Goal: Task Accomplishment & Management: Complete application form

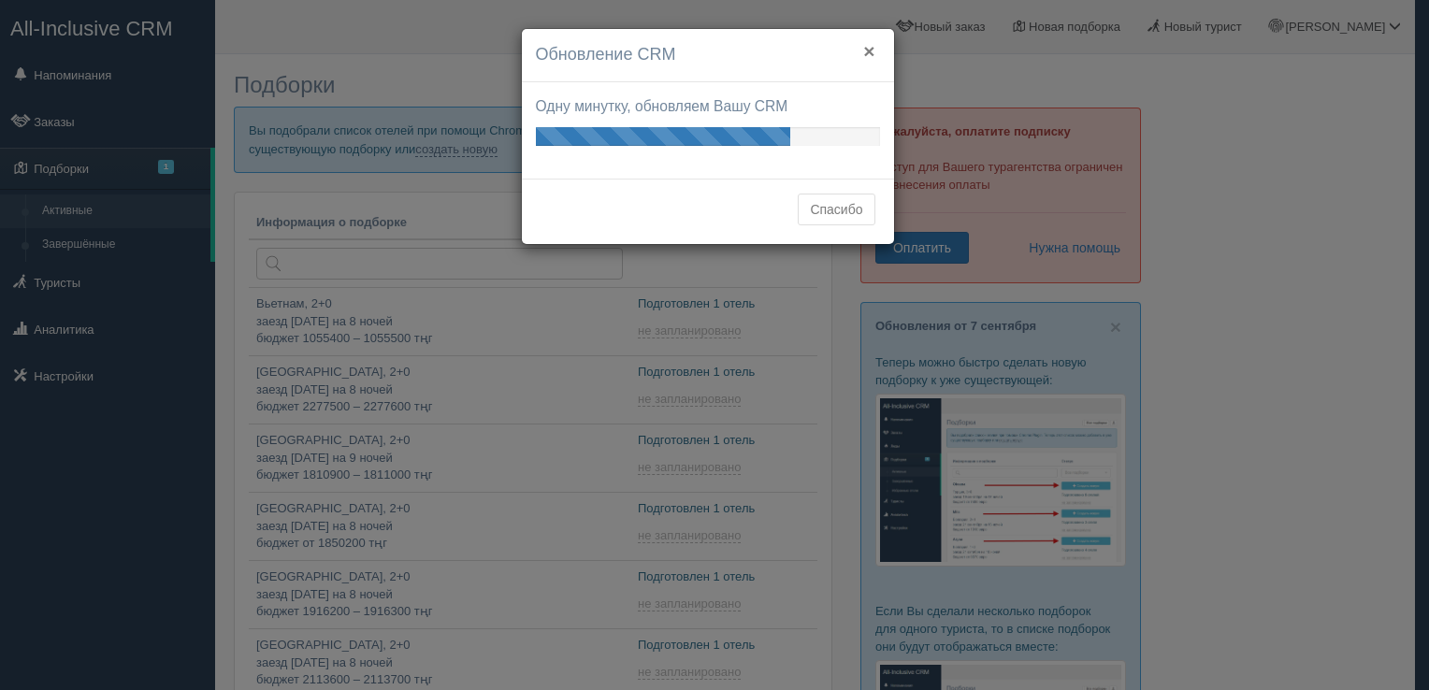
click at [864, 49] on button "×" at bounding box center [868, 51] width 11 height 20
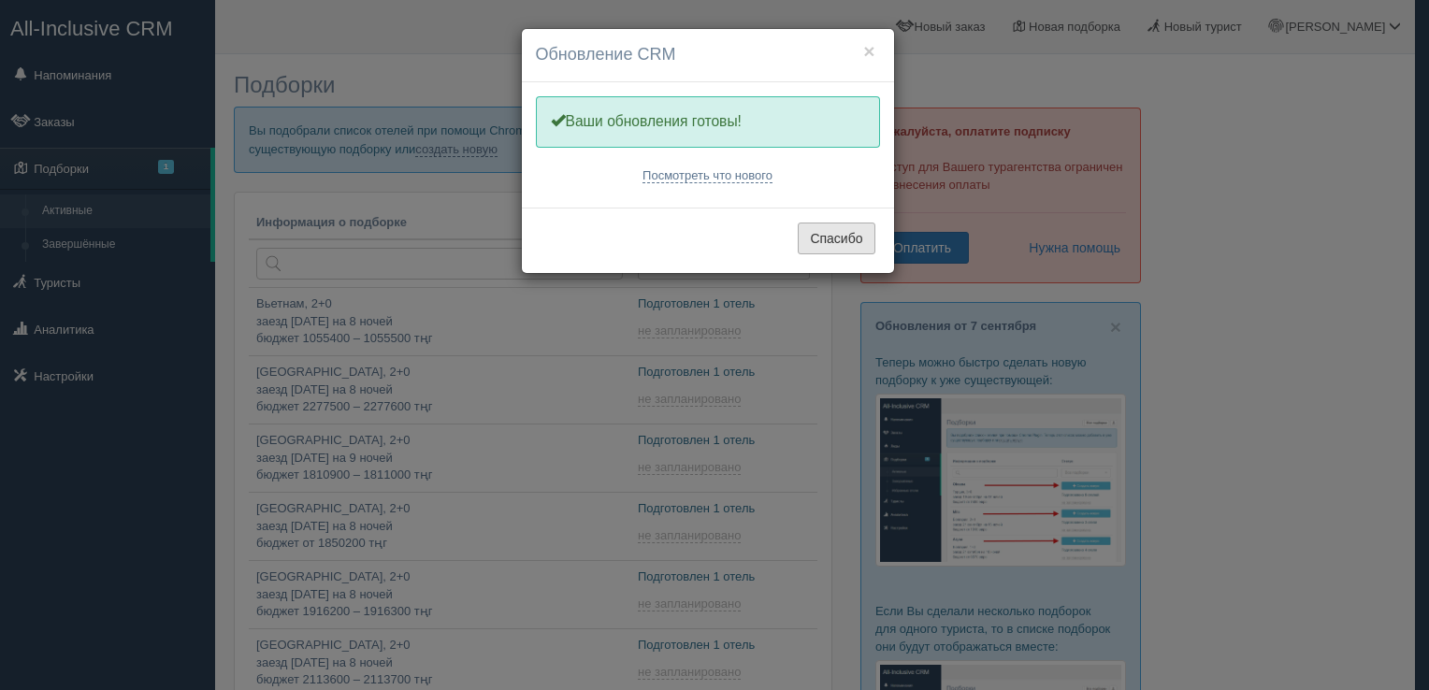
click at [864, 241] on button "Спасибо" at bounding box center [836, 239] width 77 height 32
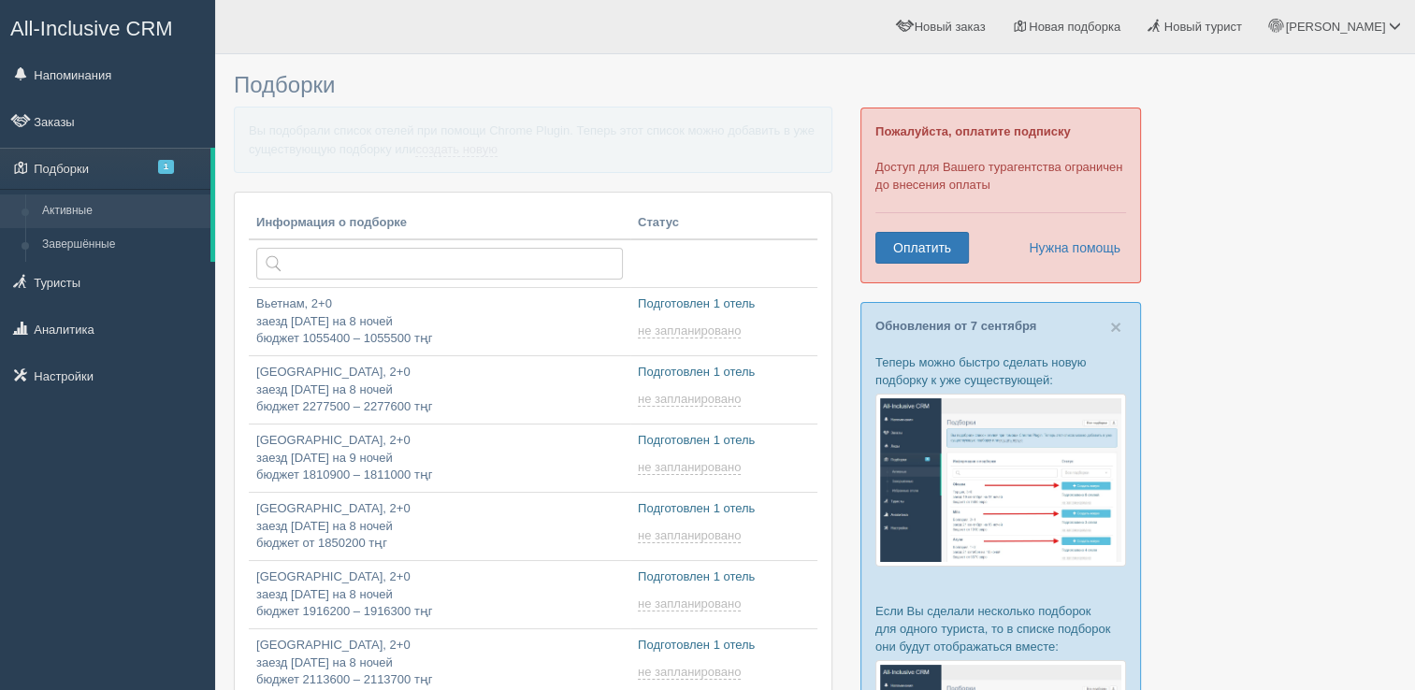
type input "[DATE] 10:45"
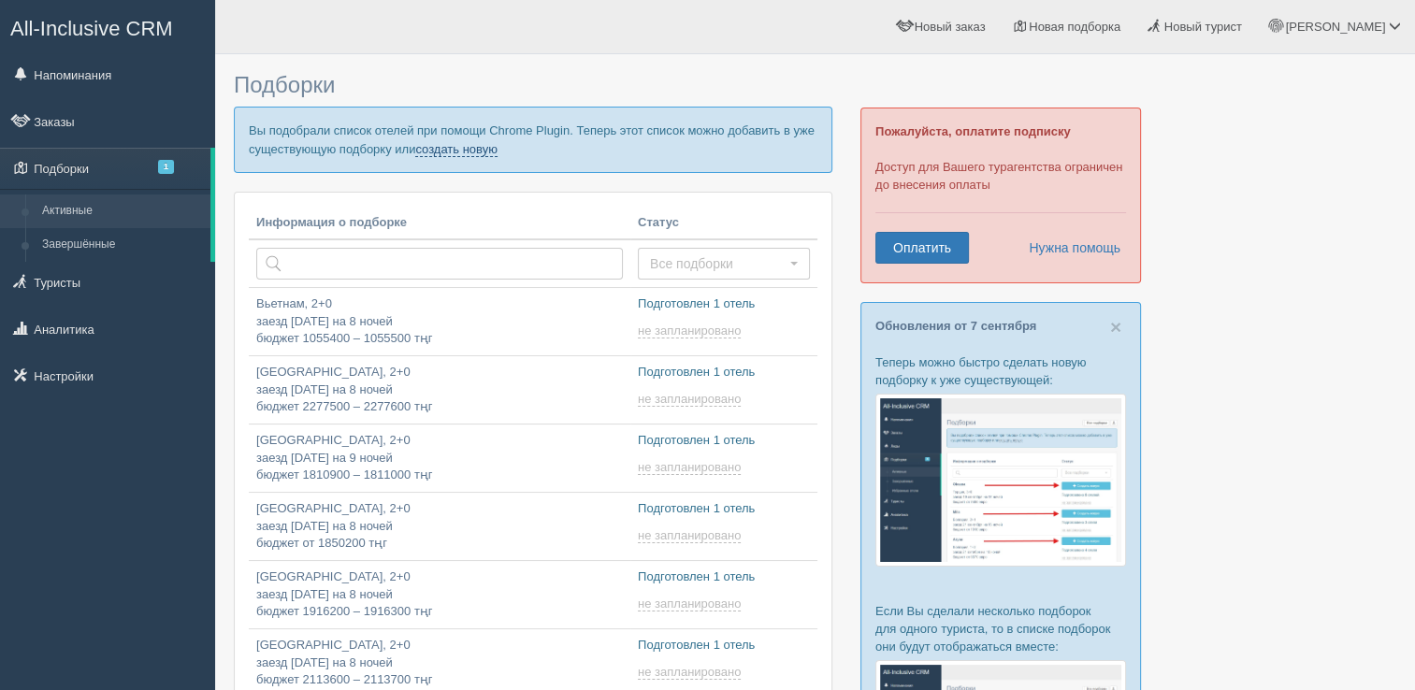
click at [486, 151] on link "создать новую" at bounding box center [456, 149] width 82 height 15
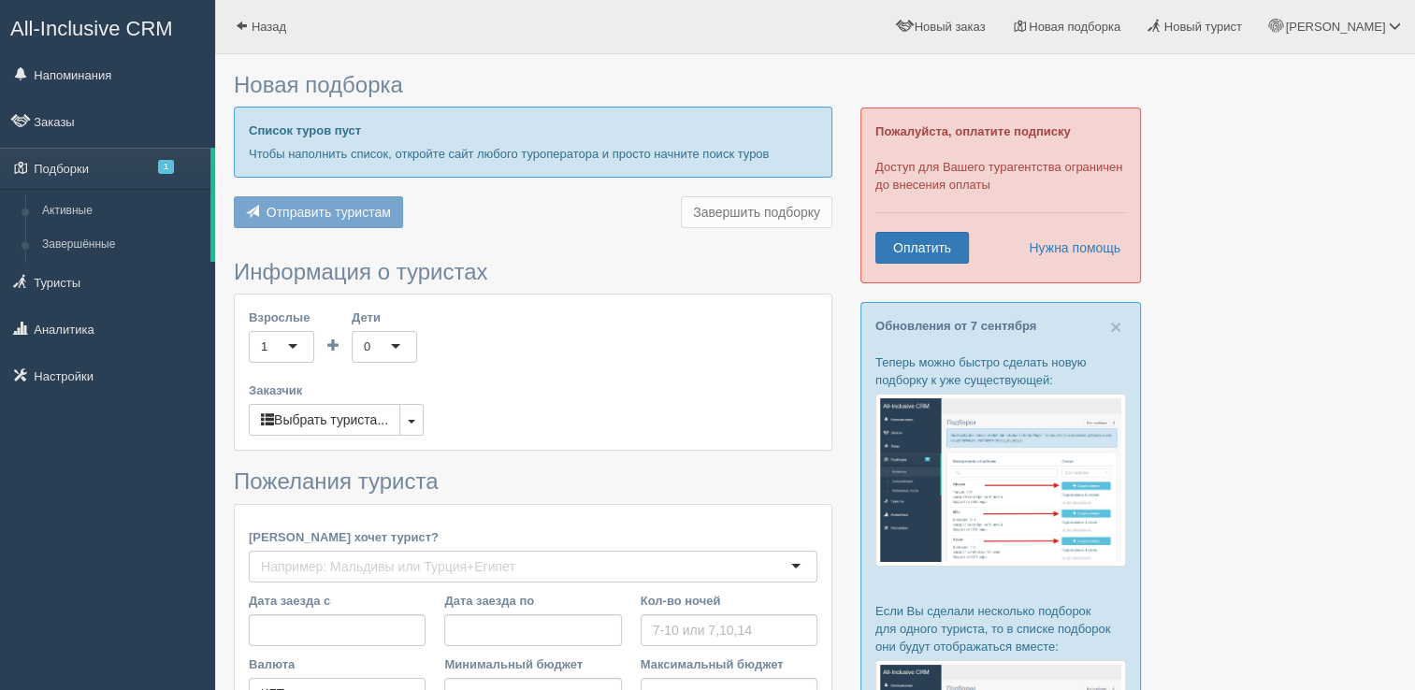
type input "8"
type input "1135000"
type input "1135100"
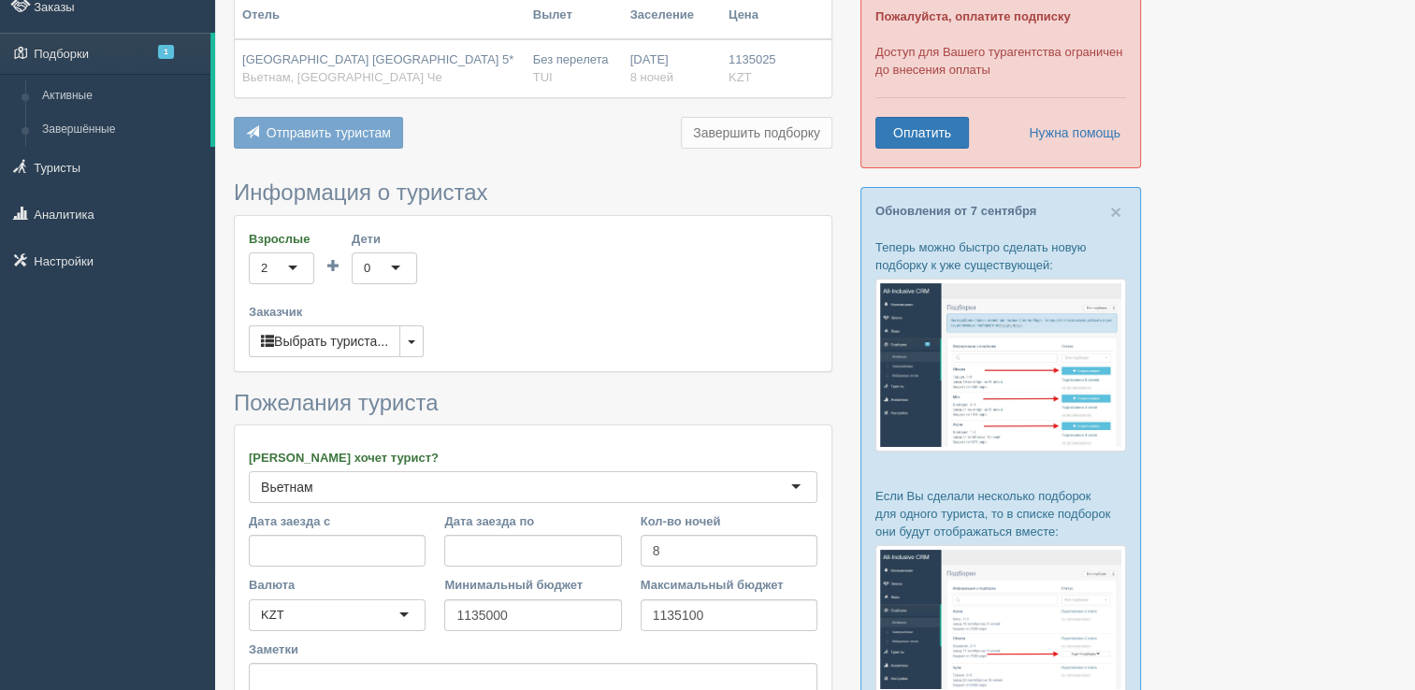
scroll to position [281, 0]
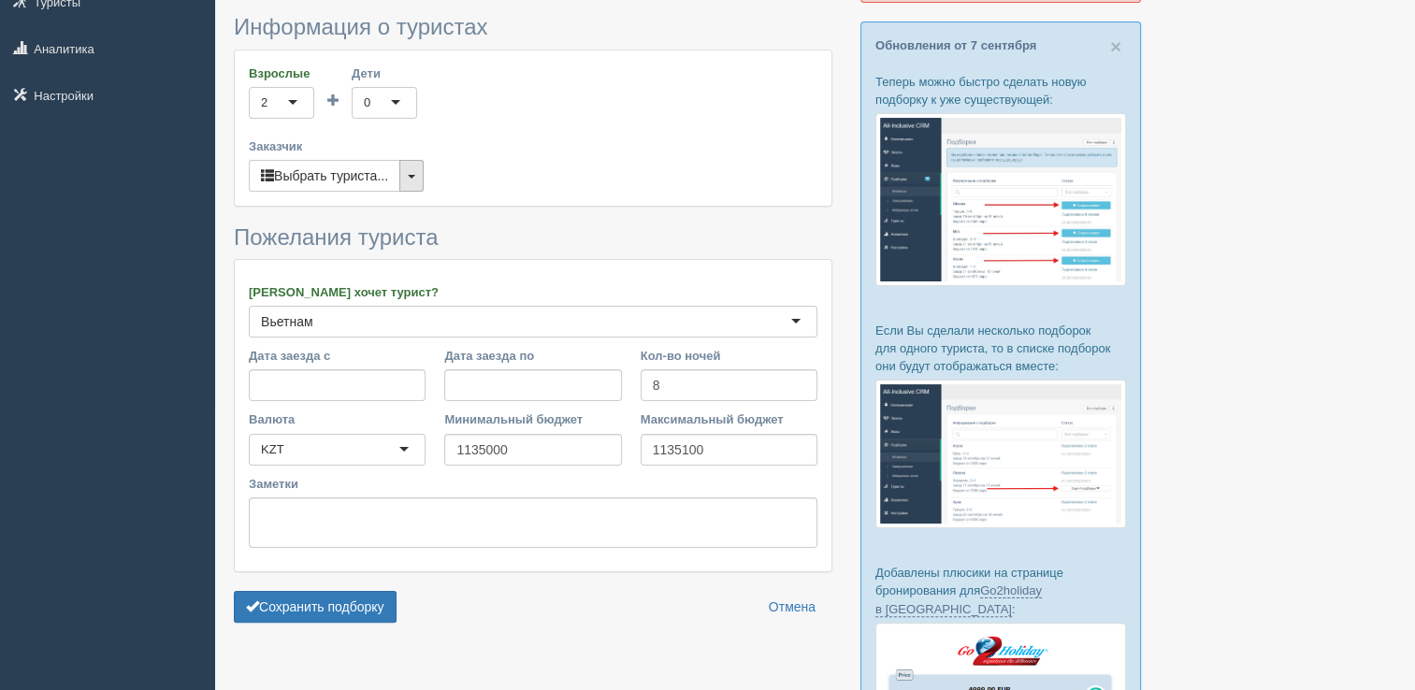
click at [411, 166] on button "button" at bounding box center [411, 176] width 24 height 32
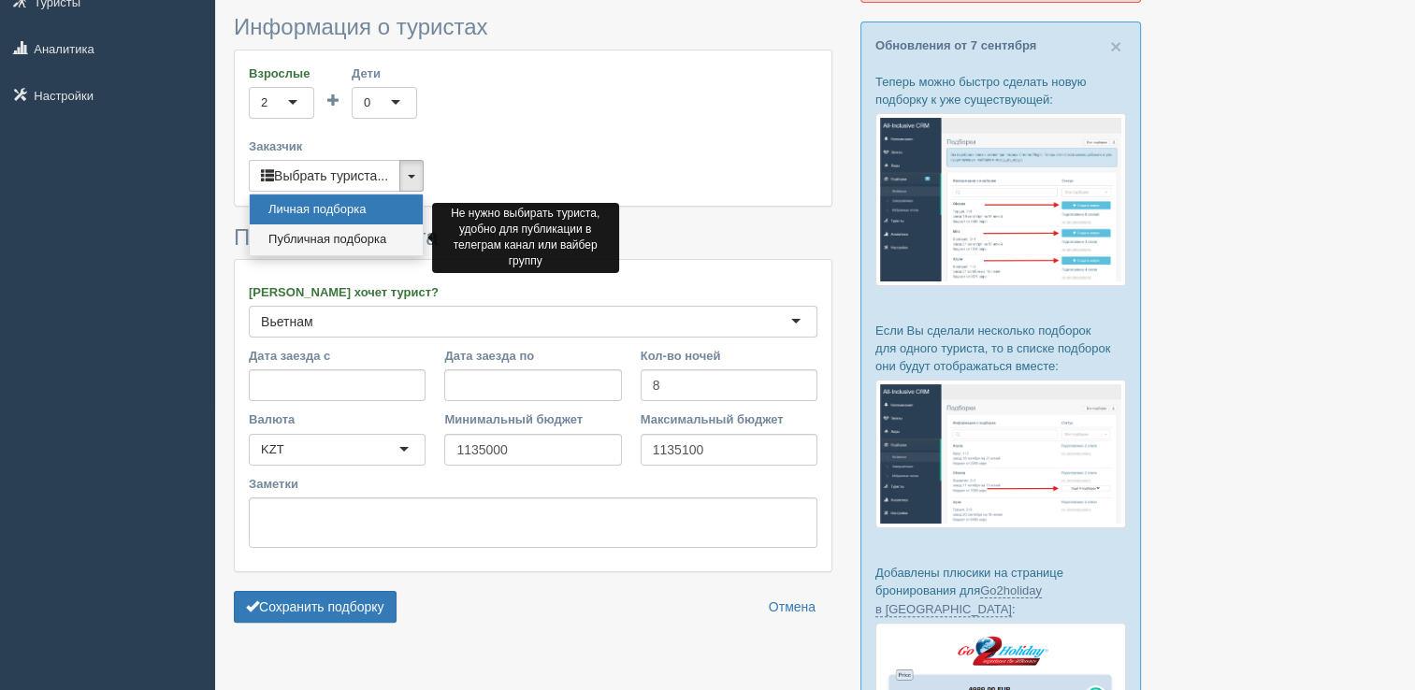
click at [353, 236] on link "Публичная подборка" at bounding box center [336, 239] width 173 height 31
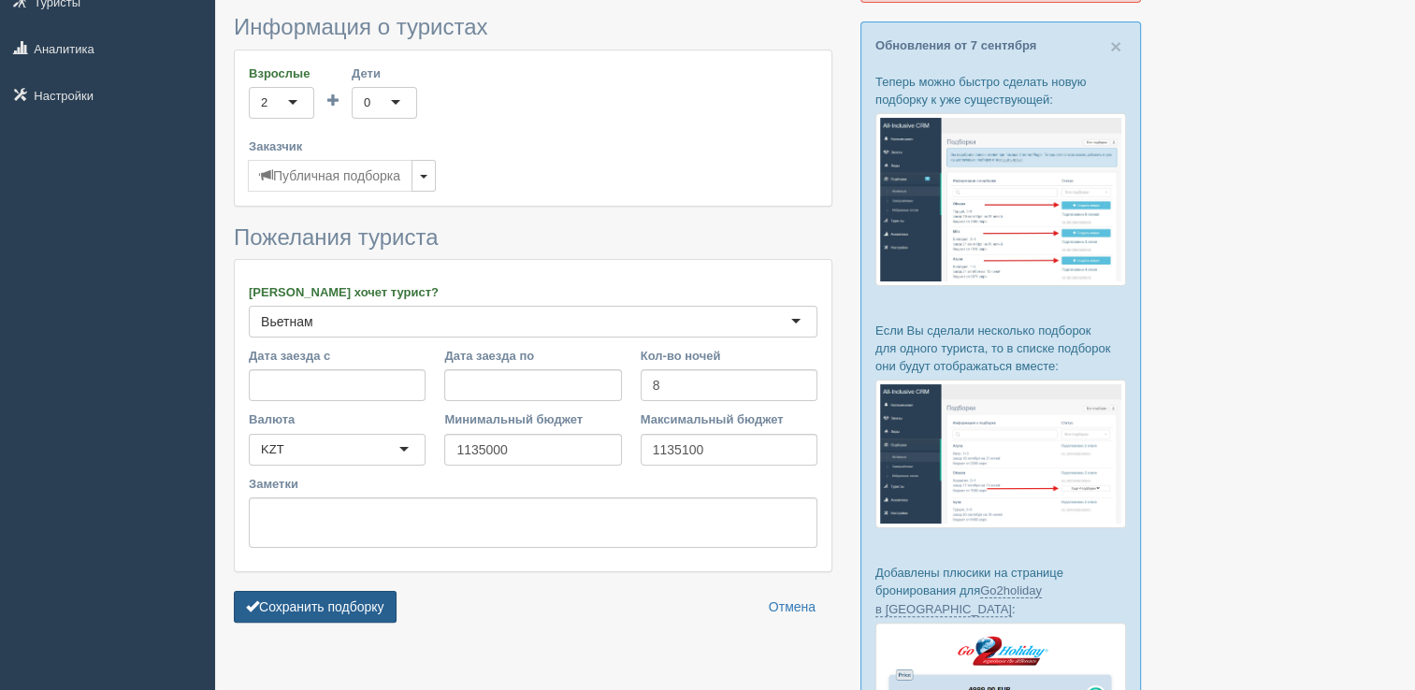
click at [310, 594] on button "Сохранить подборку" at bounding box center [315, 607] width 163 height 32
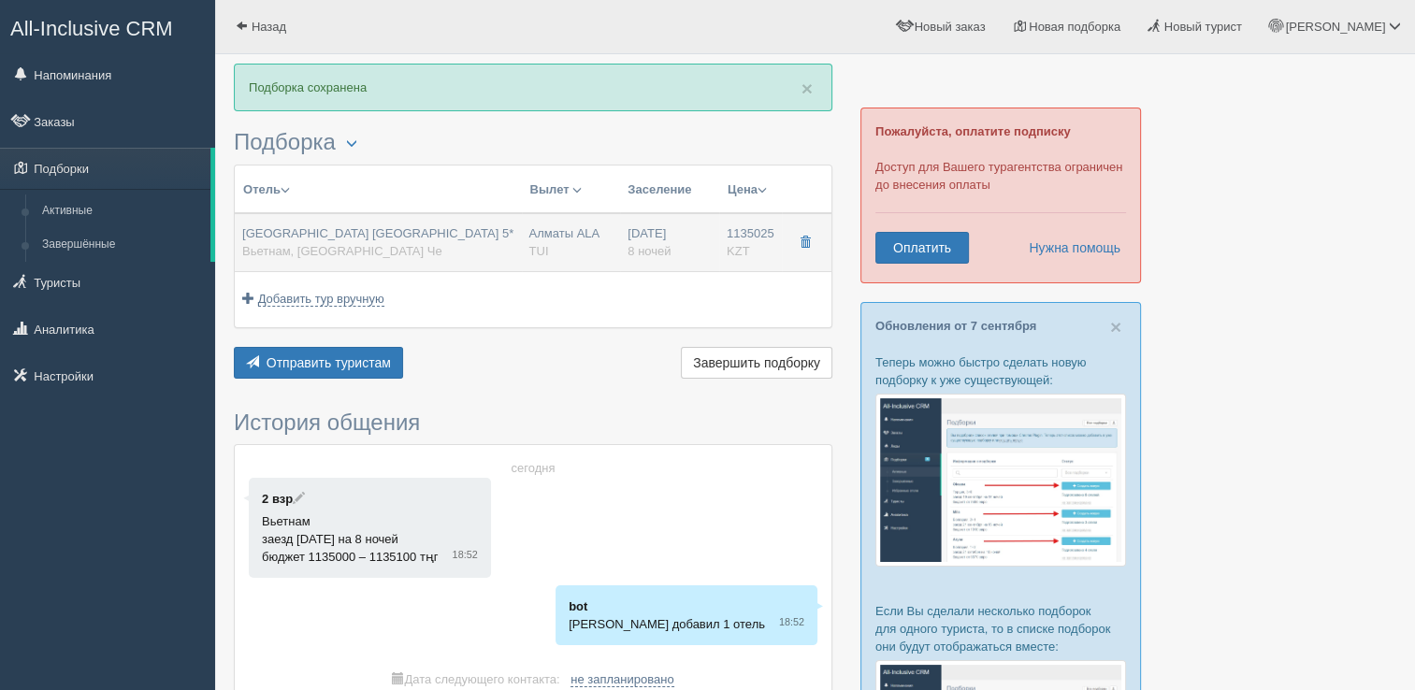
click at [415, 230] on span "[GEOGRAPHIC_DATA] [GEOGRAPHIC_DATA] 5*" at bounding box center [377, 233] width 271 height 14
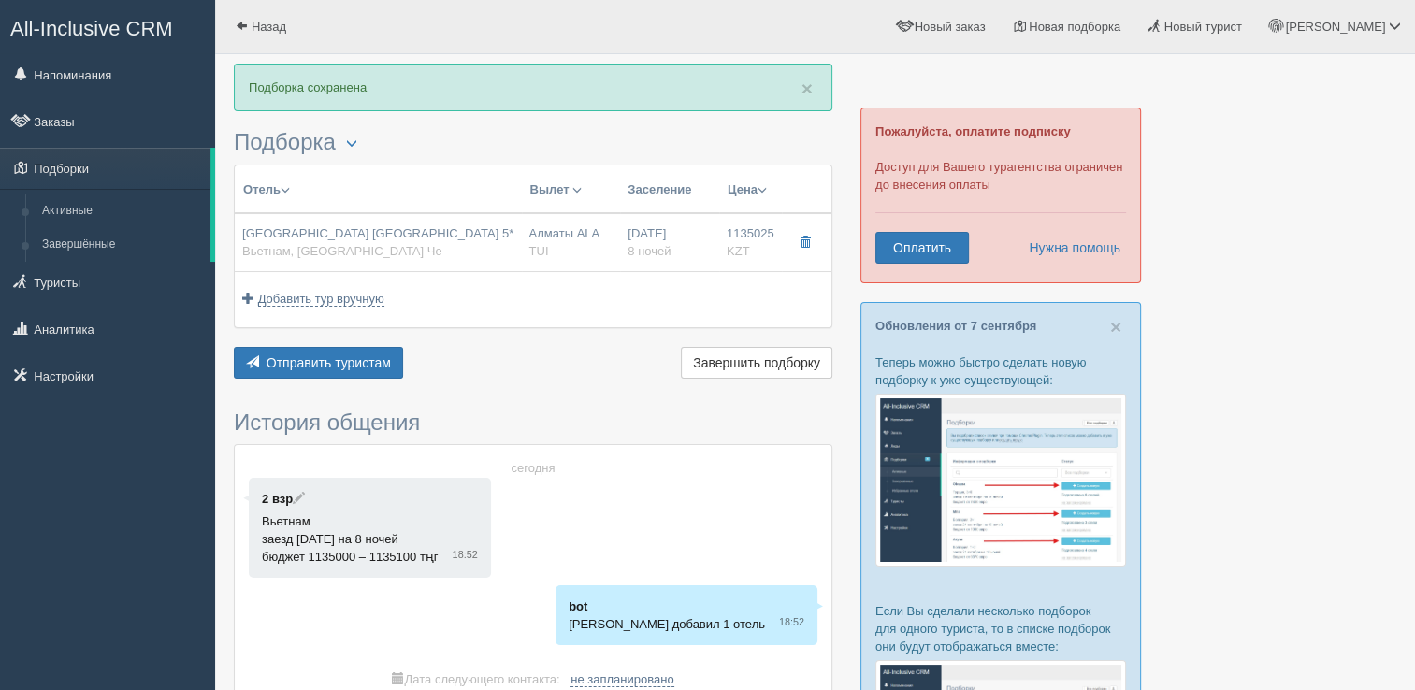
type input "[GEOGRAPHIC_DATA] [GEOGRAPHIC_DATA] 5*"
type input "Вьетнам"
type input "Остров Хон Че"
type input "1135025.00"
type input "Алматы ALA"
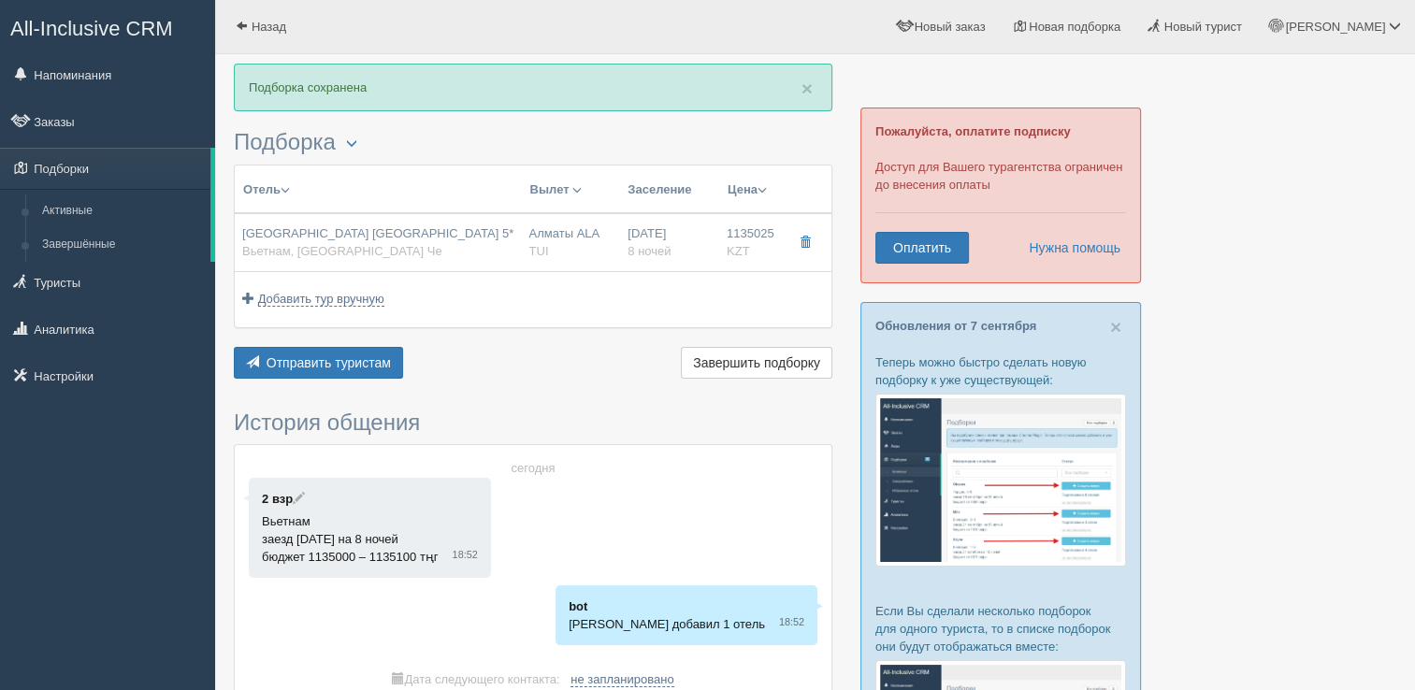
type input "Нячанг Камрань CXR"
type input "23:00"
type input "08:30"
type input "SCAT"
type input "10:30"
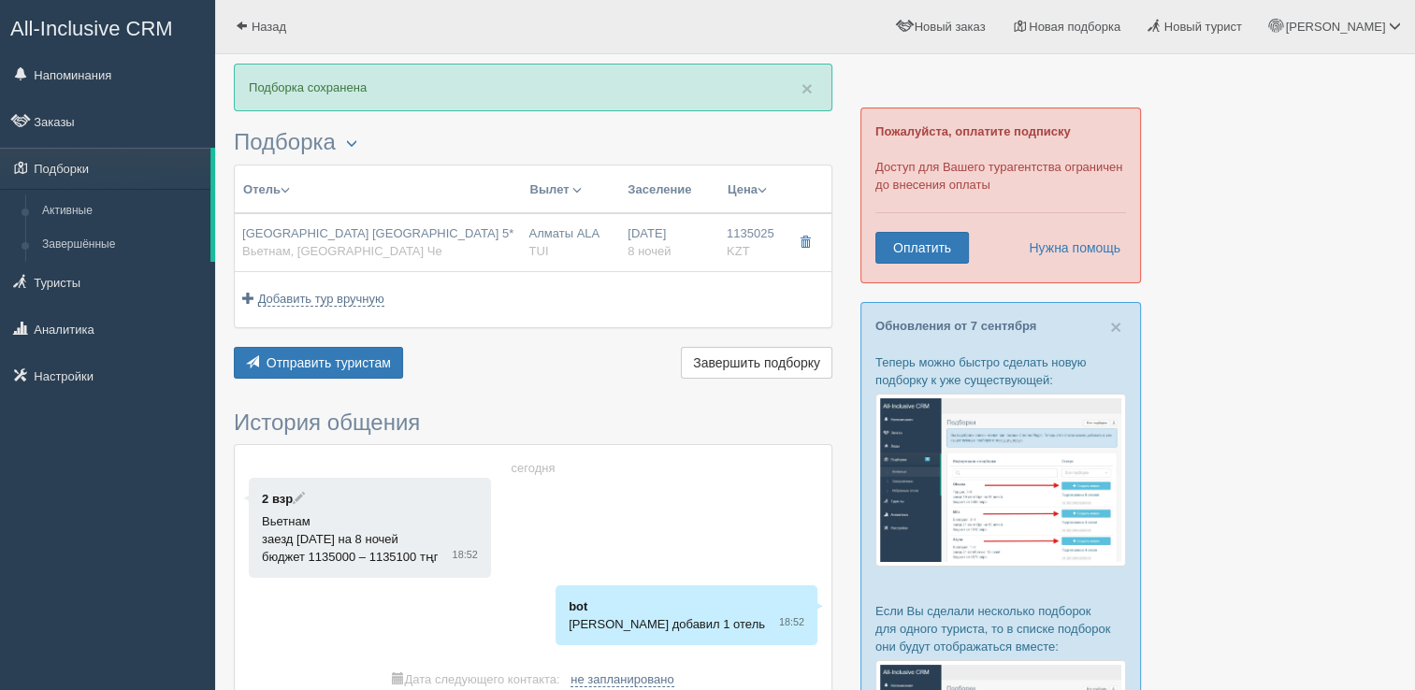
type input "15:30"
type input "8"
type input "Deluxe"
type input "Full Board"
type input "TUI"
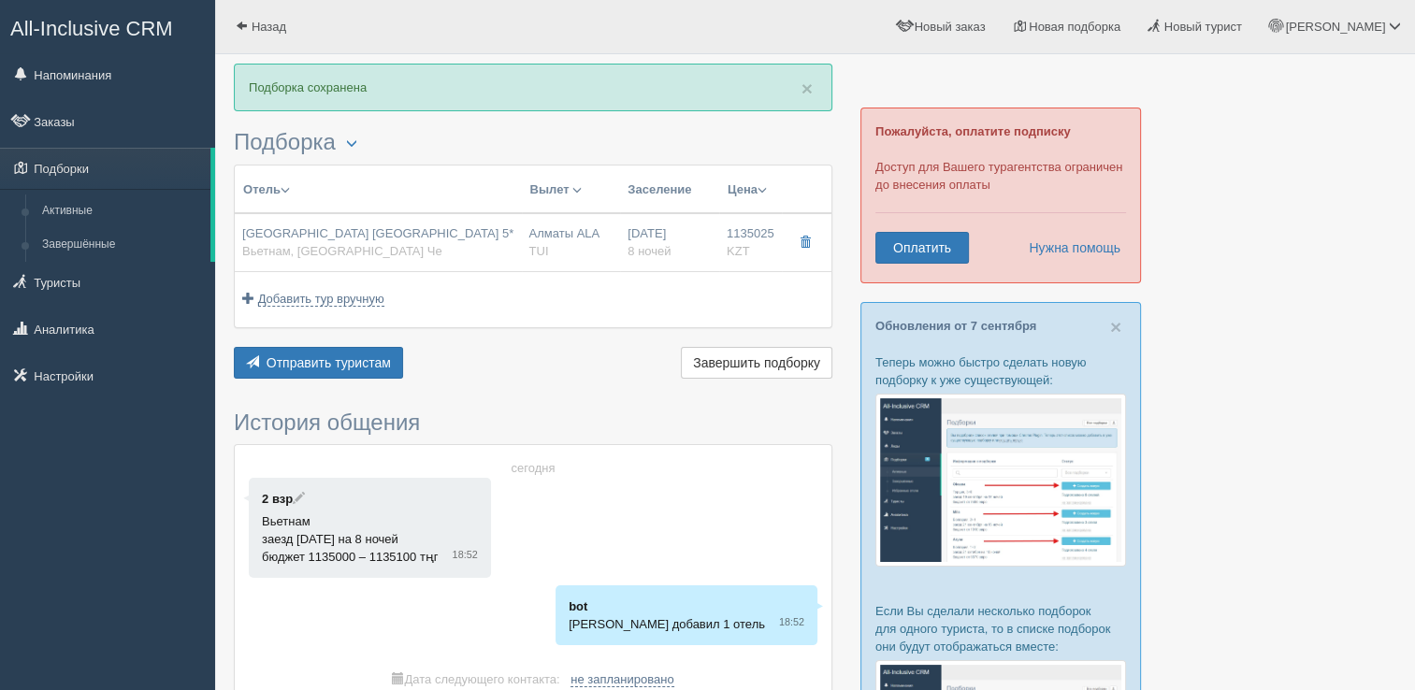
type input "[URL][DOMAIN_NAME]"
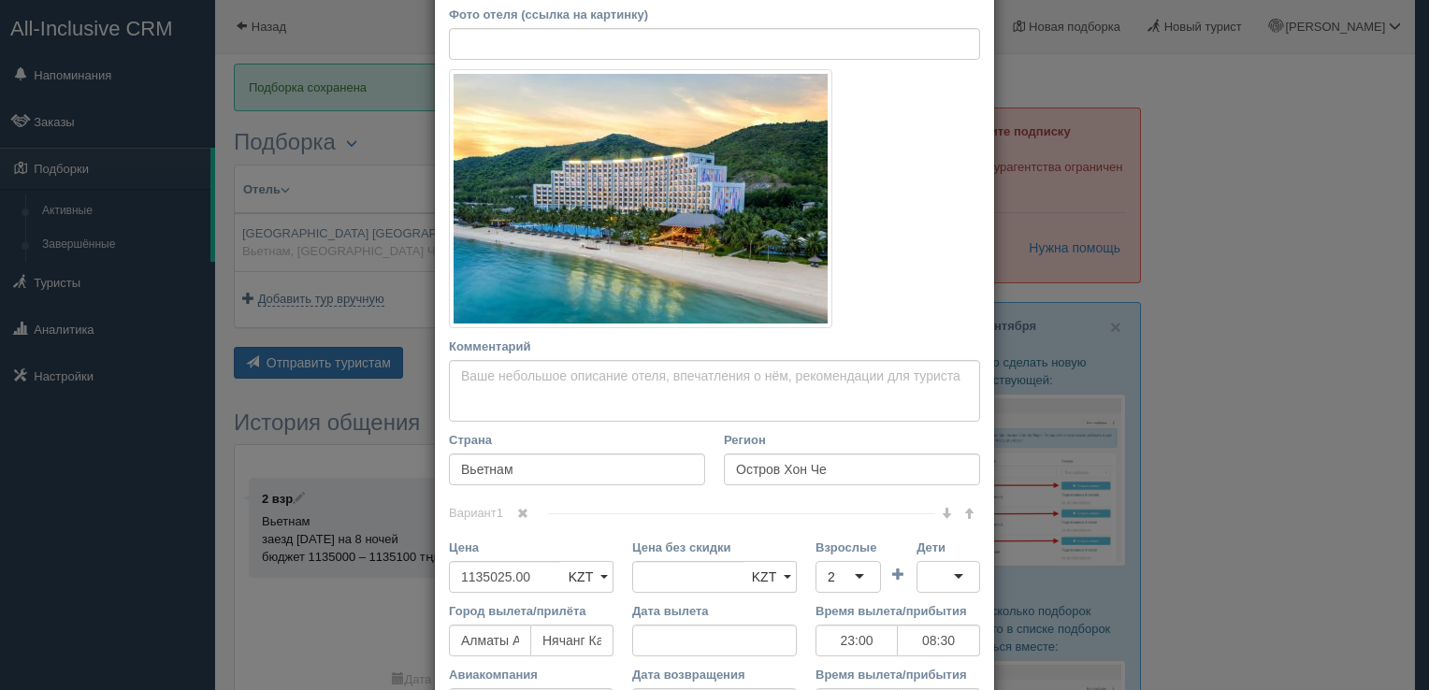
scroll to position [527, 0]
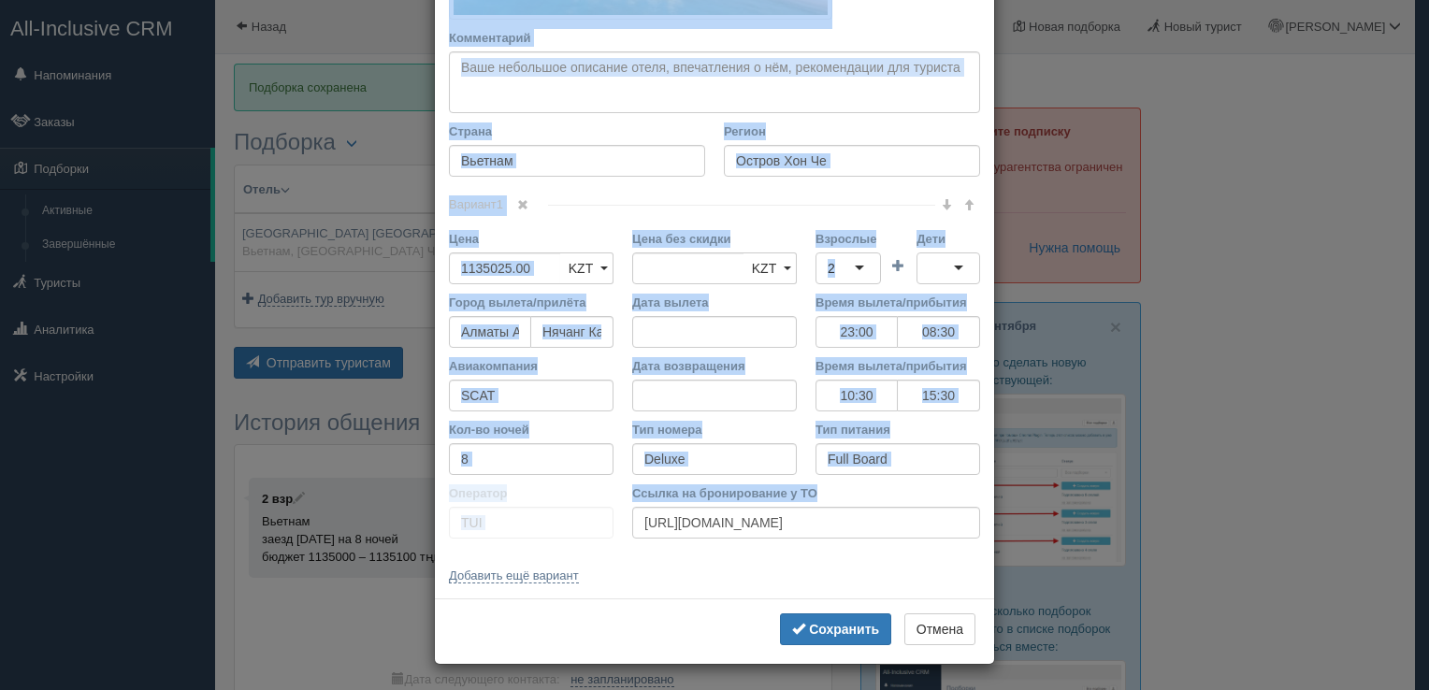
drag, startPoint x: 438, startPoint y: 100, endPoint x: 887, endPoint y: 518, distance: 613.4
click at [887, 518] on div "Название отеля [GEOGRAPHIC_DATA] [GEOGRAPHIC_DATA] 5* Ссылка на отель для турис…" at bounding box center [714, 77] width 559 height 1043
copy div "Название отеля Ссылка на отель для туриста Фото отеля (ссылка на картинку) Не у…"
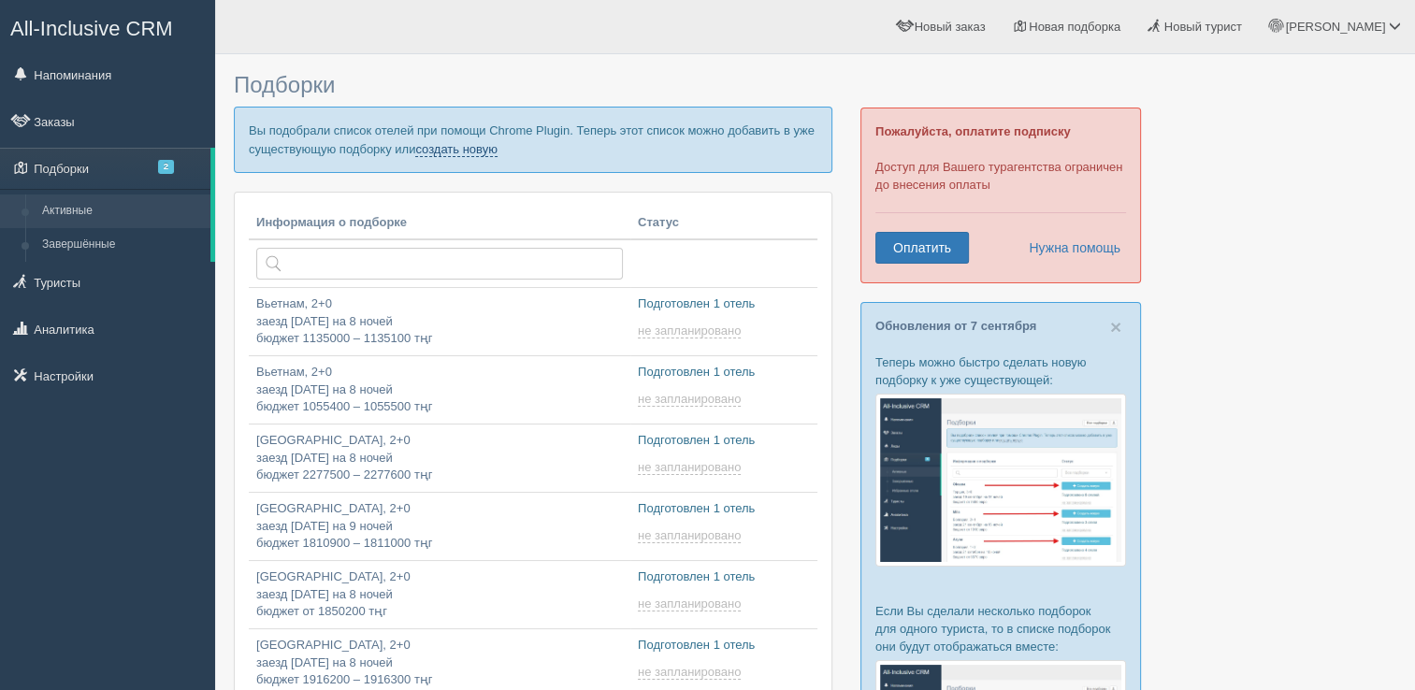
click at [487, 150] on link "создать новую" at bounding box center [456, 149] width 82 height 15
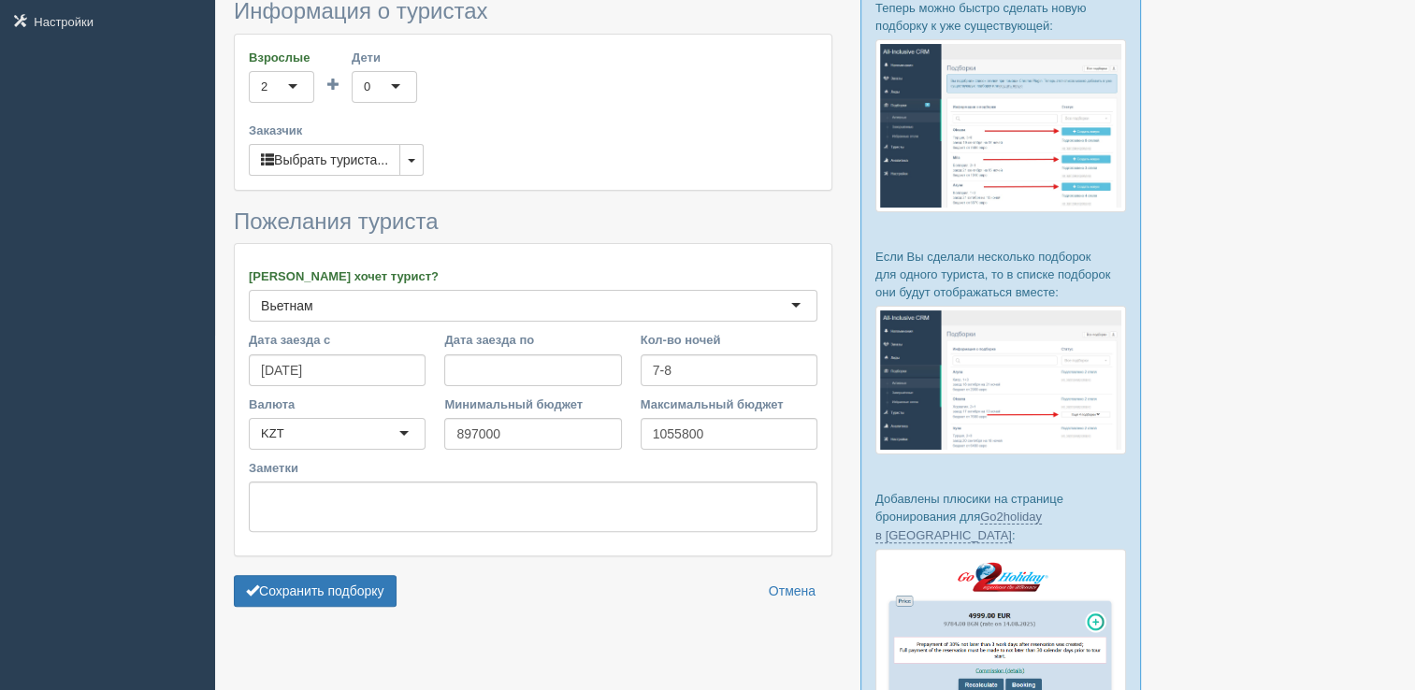
scroll to position [374, 0]
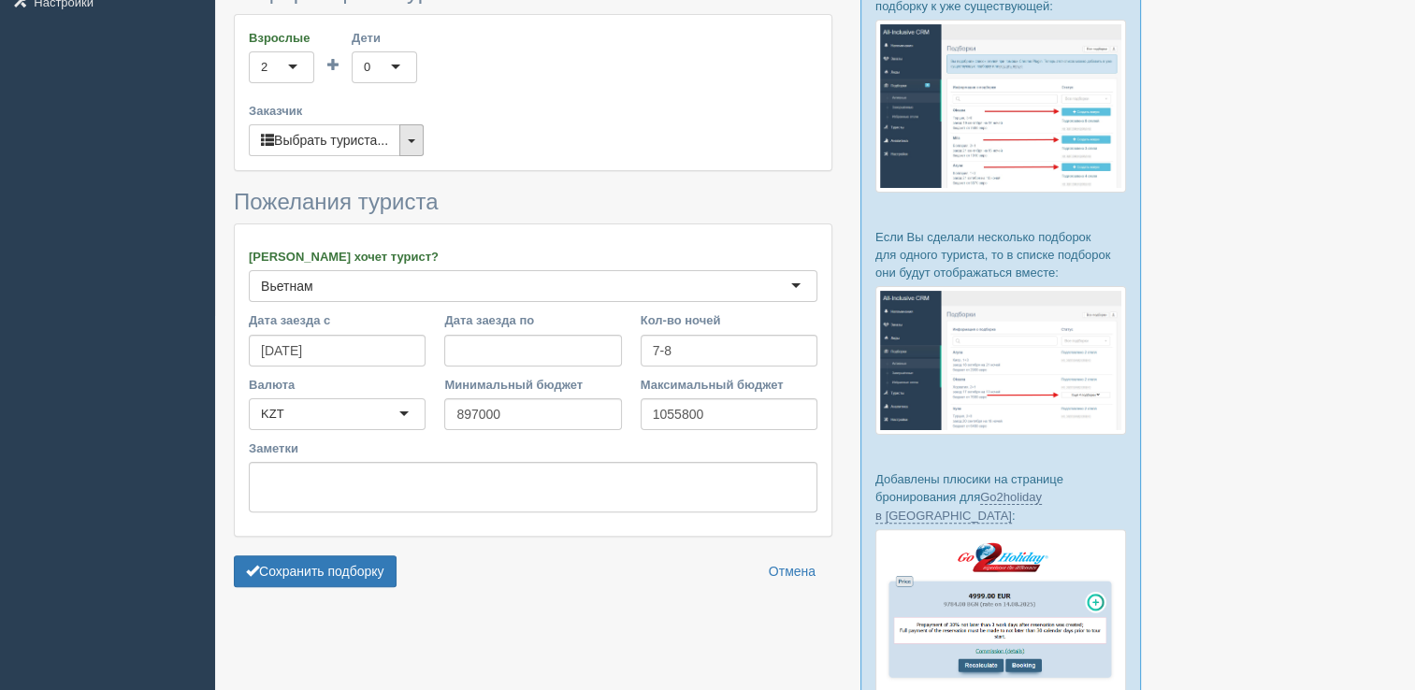
click at [405, 144] on button "button" at bounding box center [411, 140] width 24 height 32
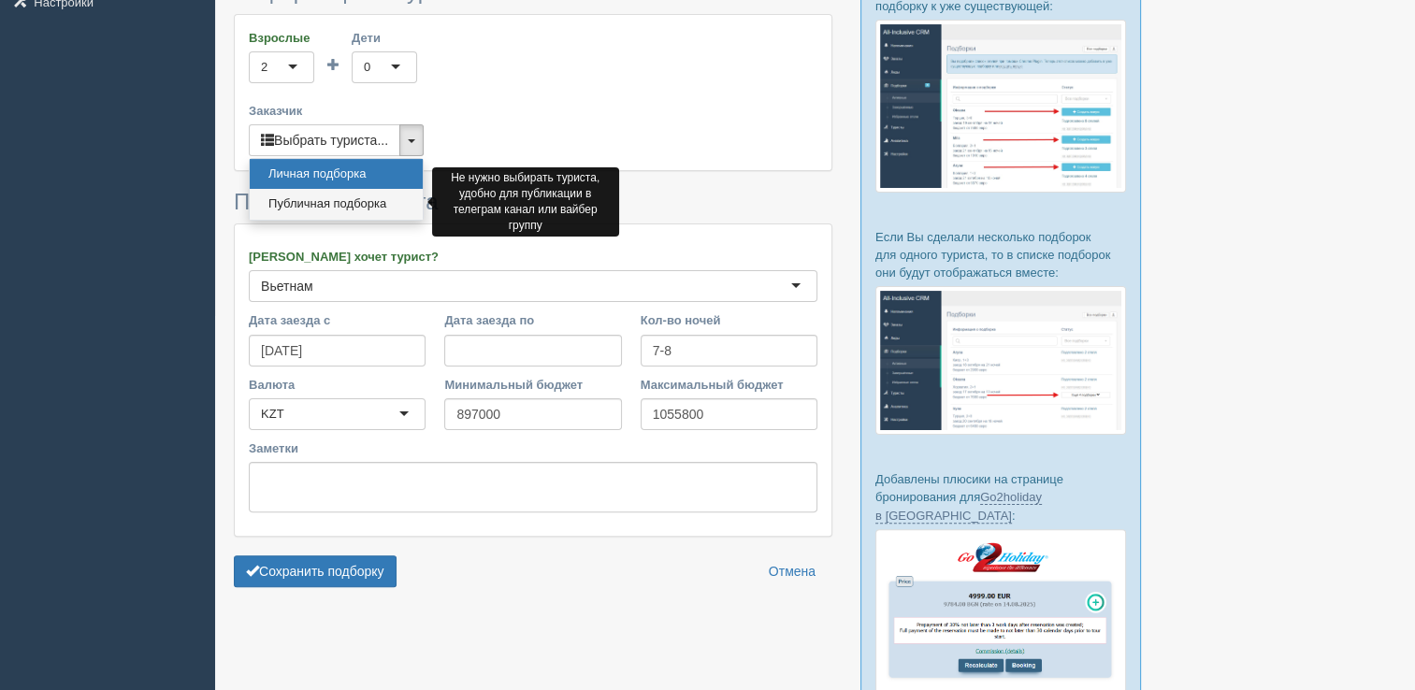
click at [365, 196] on link "Публичная подборка" at bounding box center [336, 204] width 173 height 31
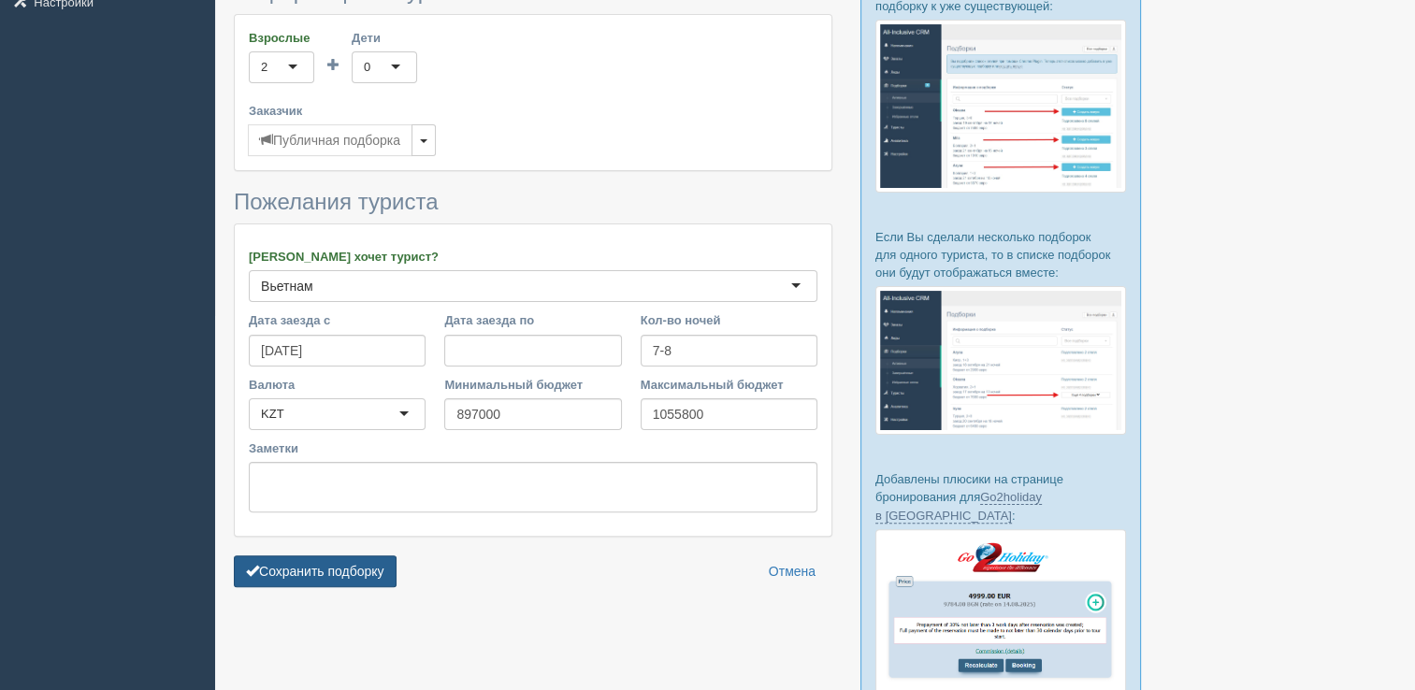
click at [316, 575] on button "Сохранить подборку" at bounding box center [315, 571] width 163 height 32
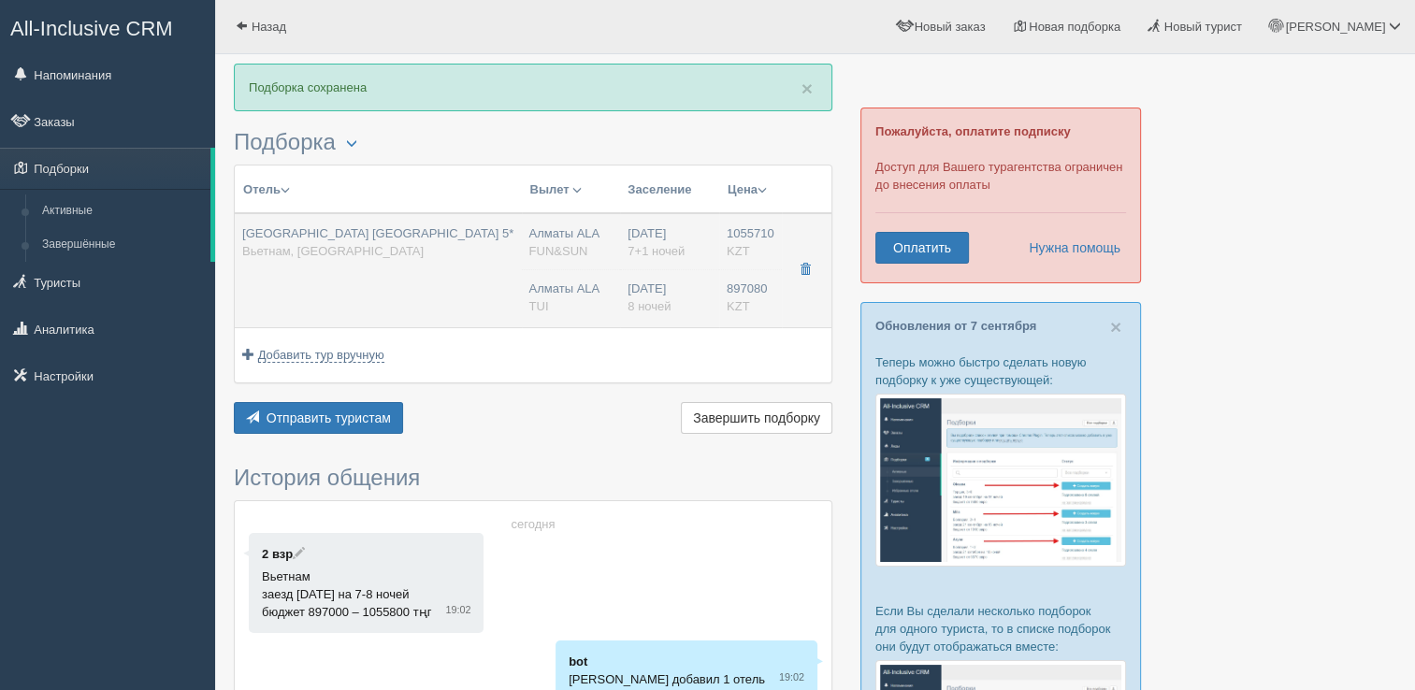
click at [434, 245] on div "[GEOGRAPHIC_DATA] [GEOGRAPHIC_DATA] 5* [GEOGRAPHIC_DATA], [GEOGRAPHIC_DATA]" at bounding box center [377, 242] width 271 height 35
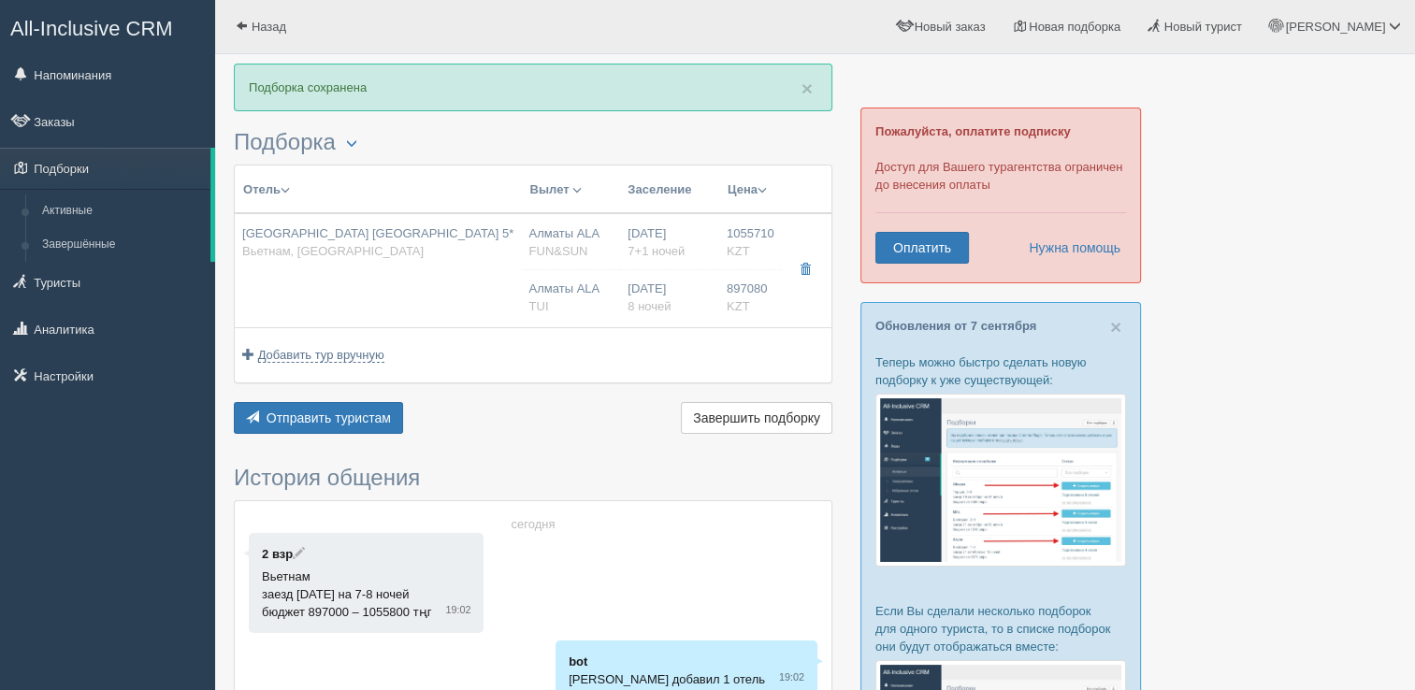
type input "[GEOGRAPHIC_DATA] [GEOGRAPHIC_DATA] 5*"
type input "Вьетнам"
type input "Нячанг"
type input "1055710.00"
type input "Алматы ALA"
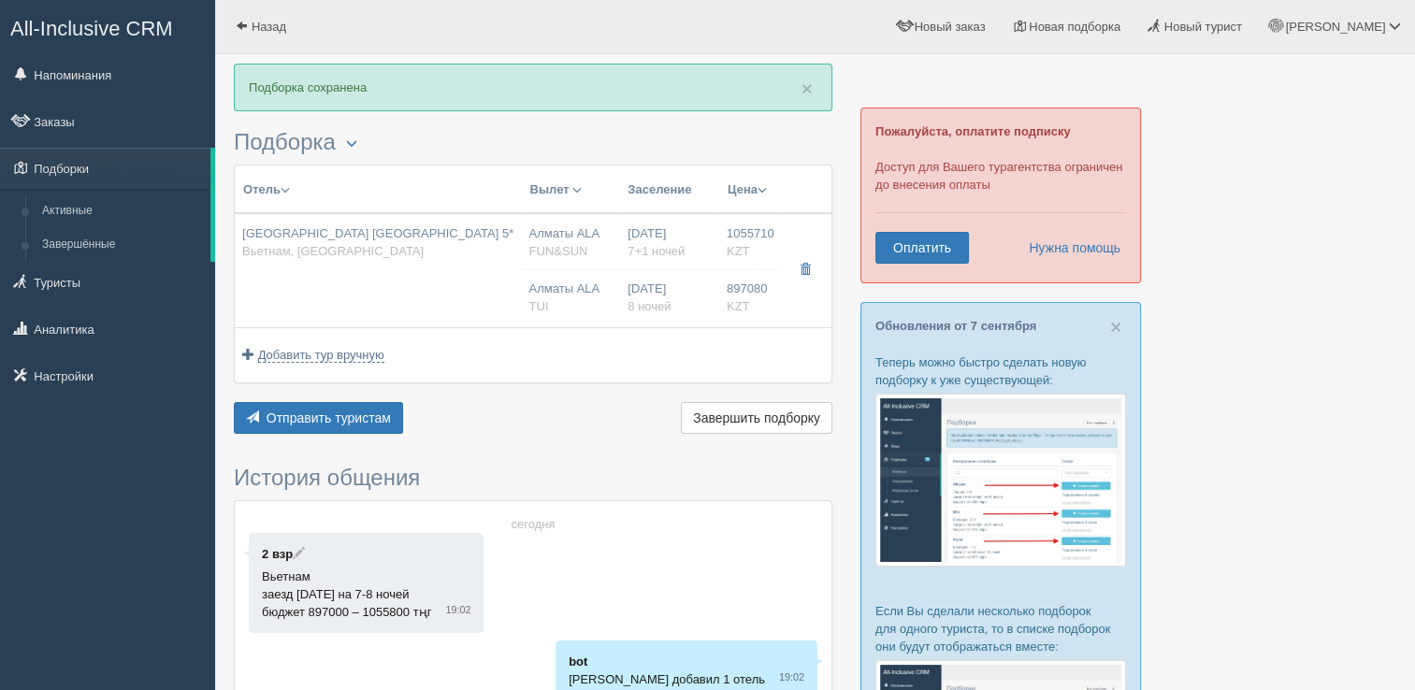
type input "Нячанг Камрань CXR"
type input "23:00"
type input "08:30"
type input "[DATE] Airlines"
type input "10:30"
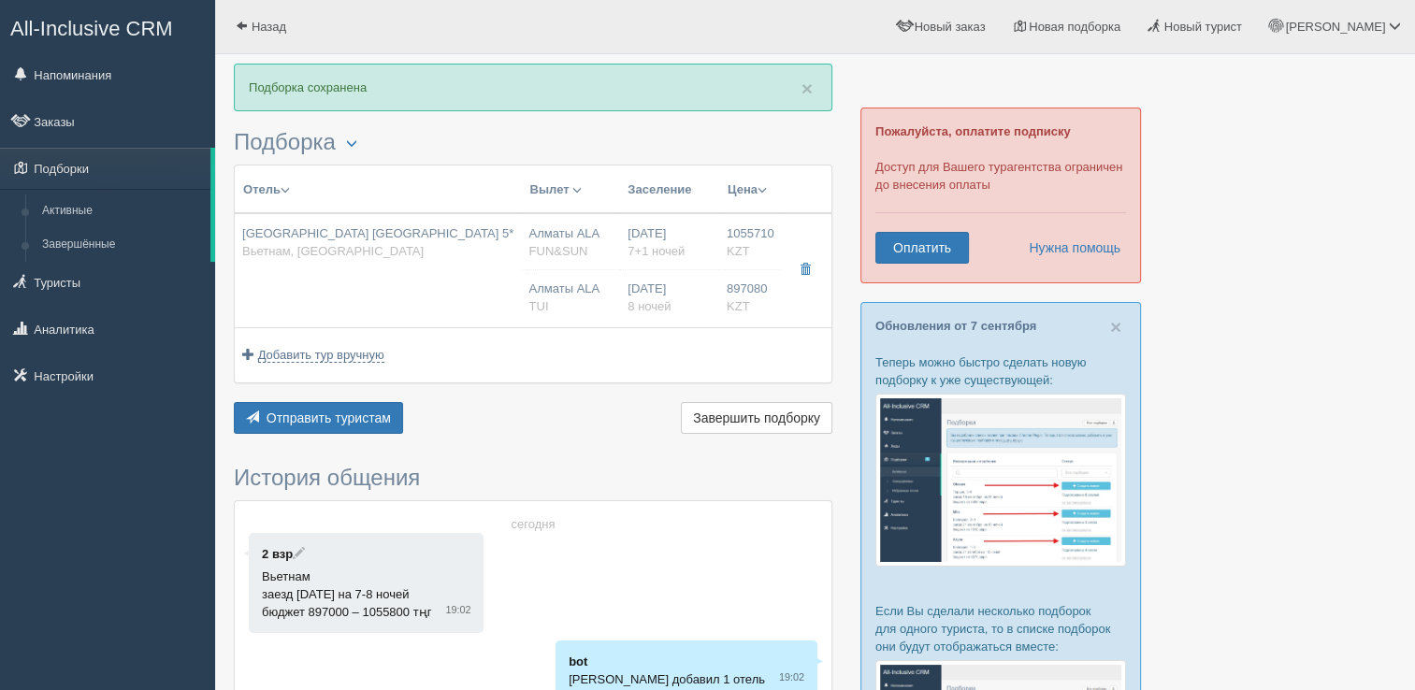
type input "15:30"
type input "7+1"
type input "deluxe"
type input "HB - Завтрак, [GEOGRAPHIC_DATA]"
type input "FUN&SUN"
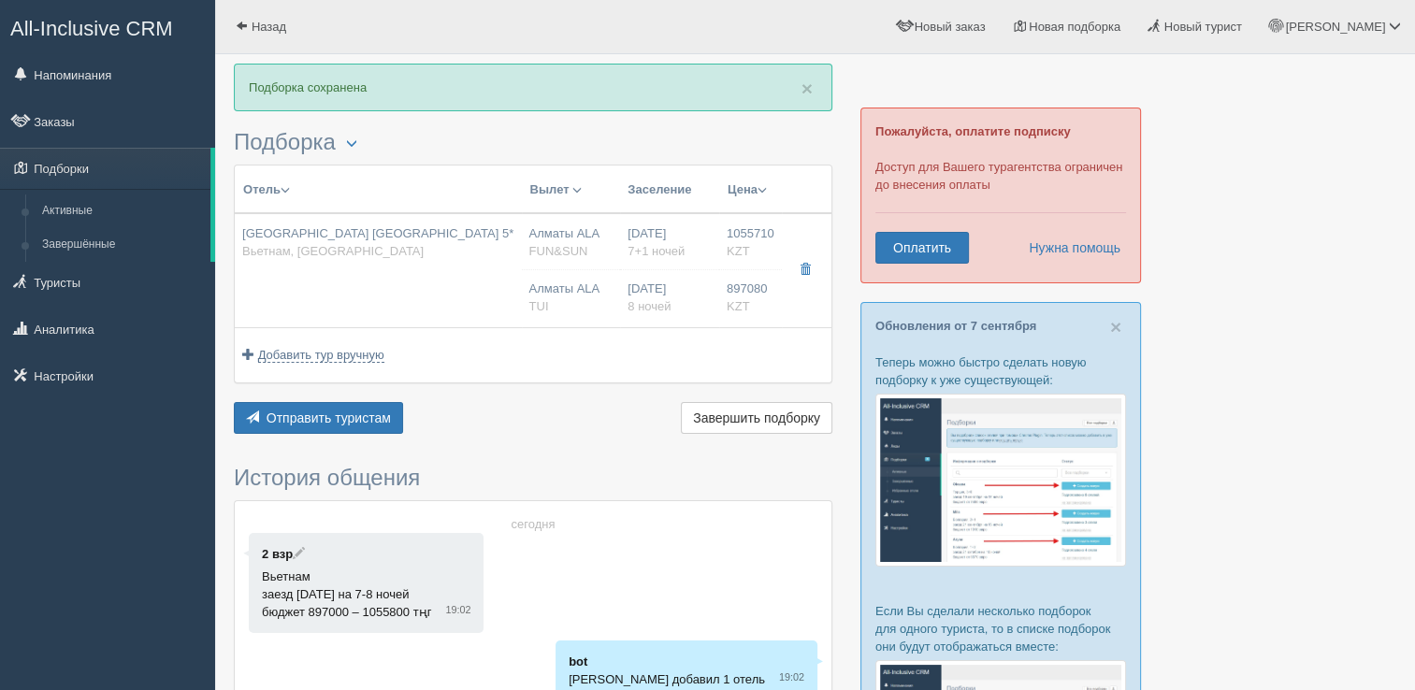
type input "[URL][DOMAIN_NAME]"
type input "897080.00"
type input "Алматы ALA"
type input "Нячанг Камрань CXR"
type input "23:00"
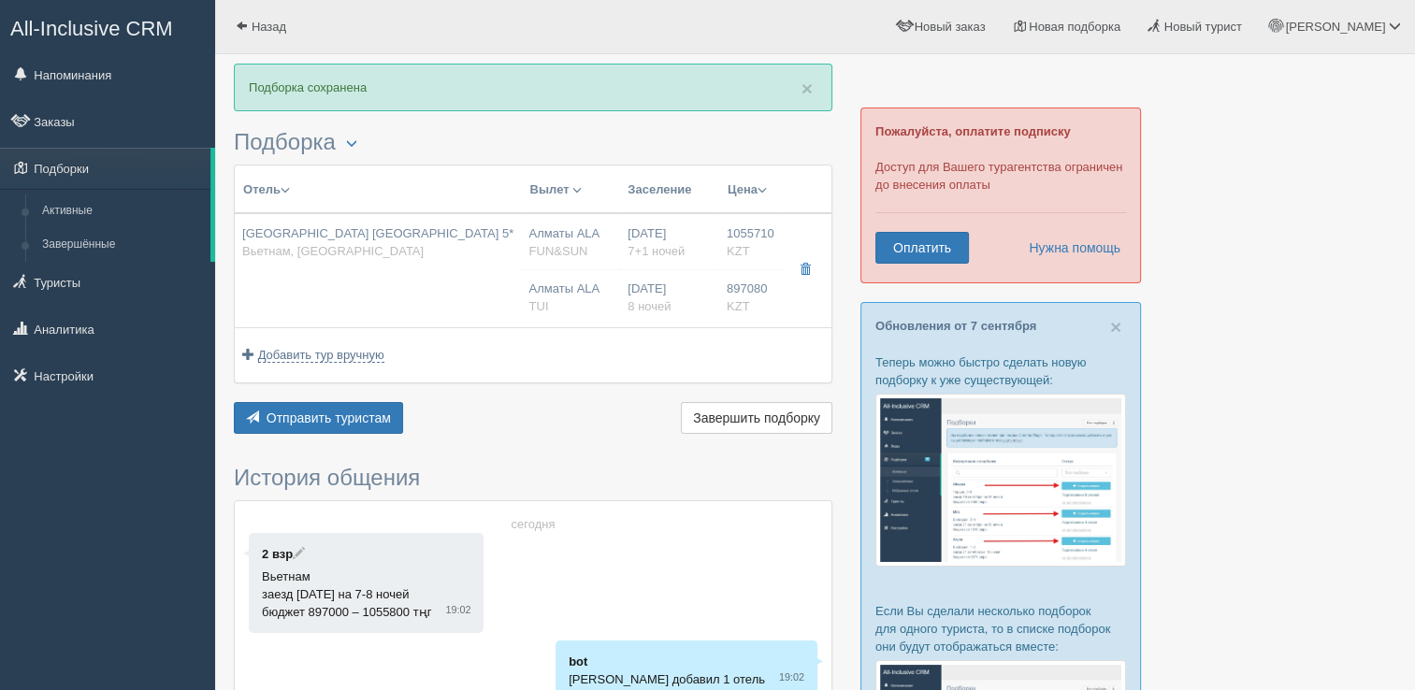
type input "08:30"
type input "SCAT"
type input "10:30"
type input "15:30"
type input "8"
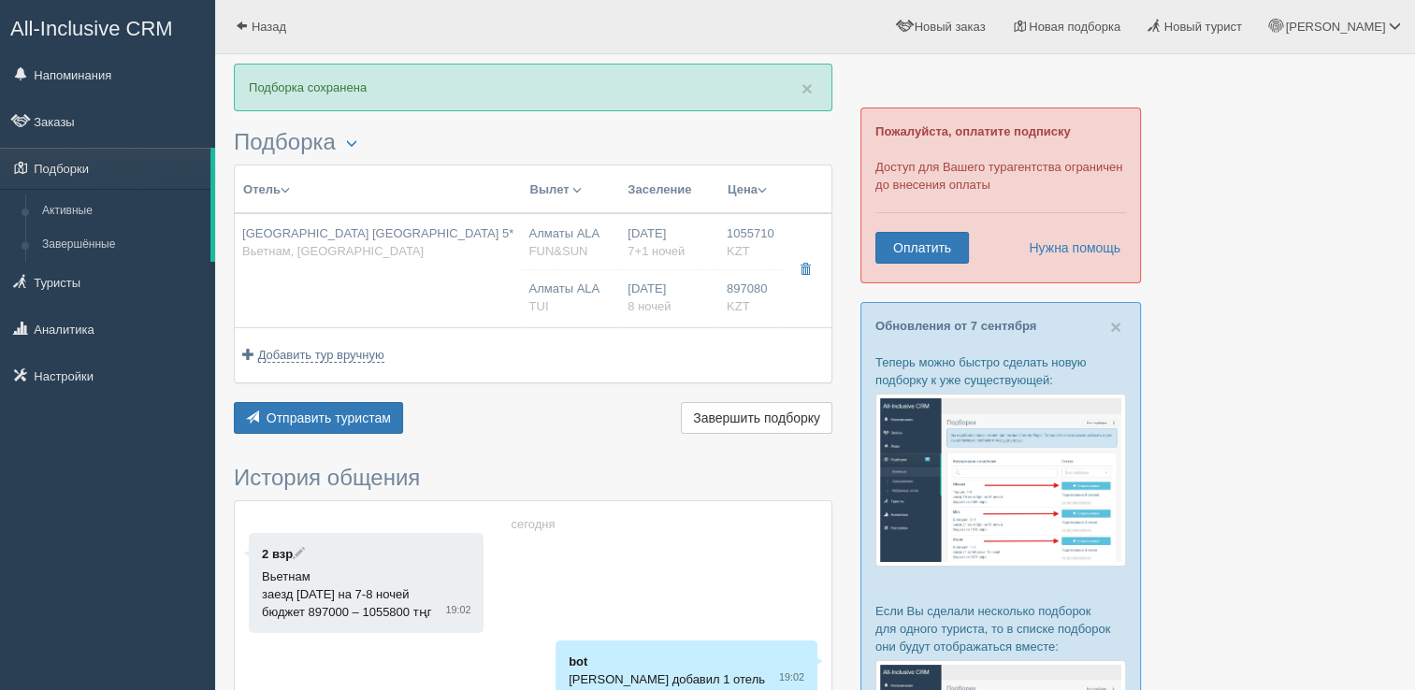
type input "Deluxe"
type input "Bed & Breakfast"
type input "TUI"
type input "[URL][DOMAIN_NAME]"
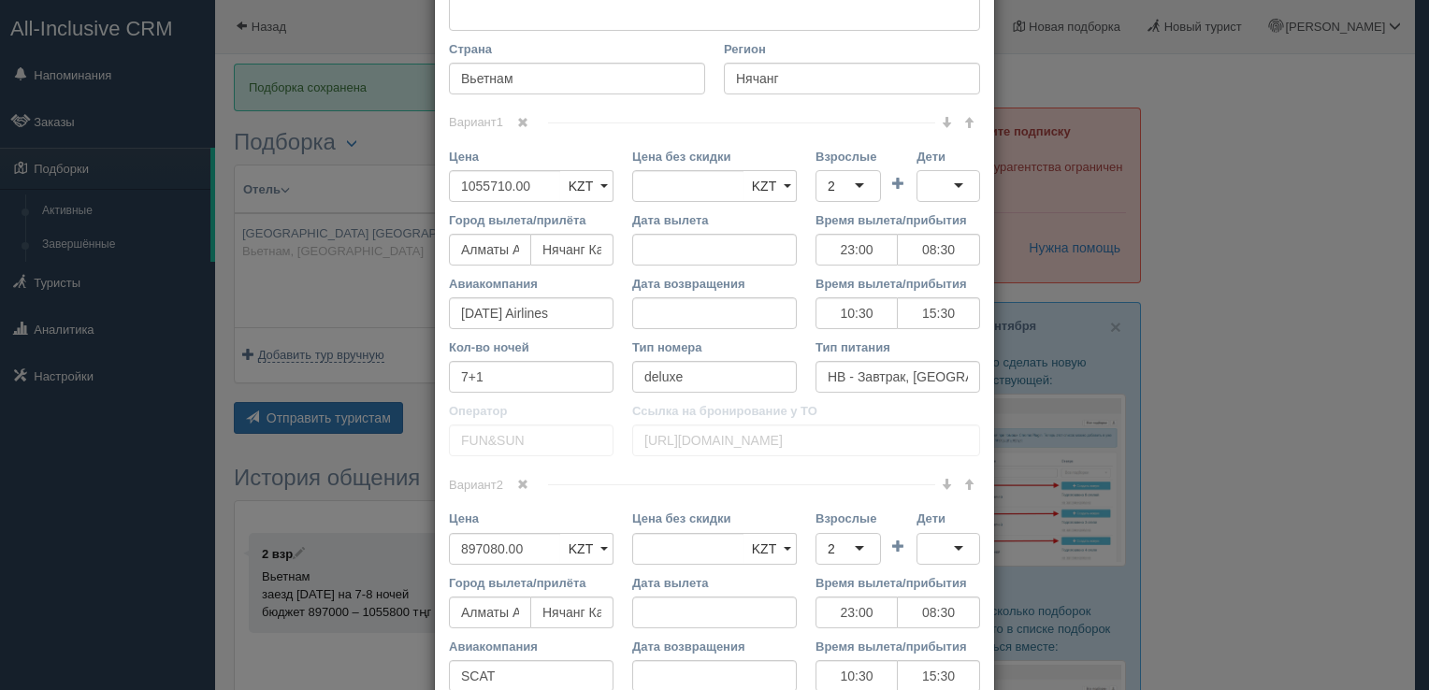
scroll to position [888, 0]
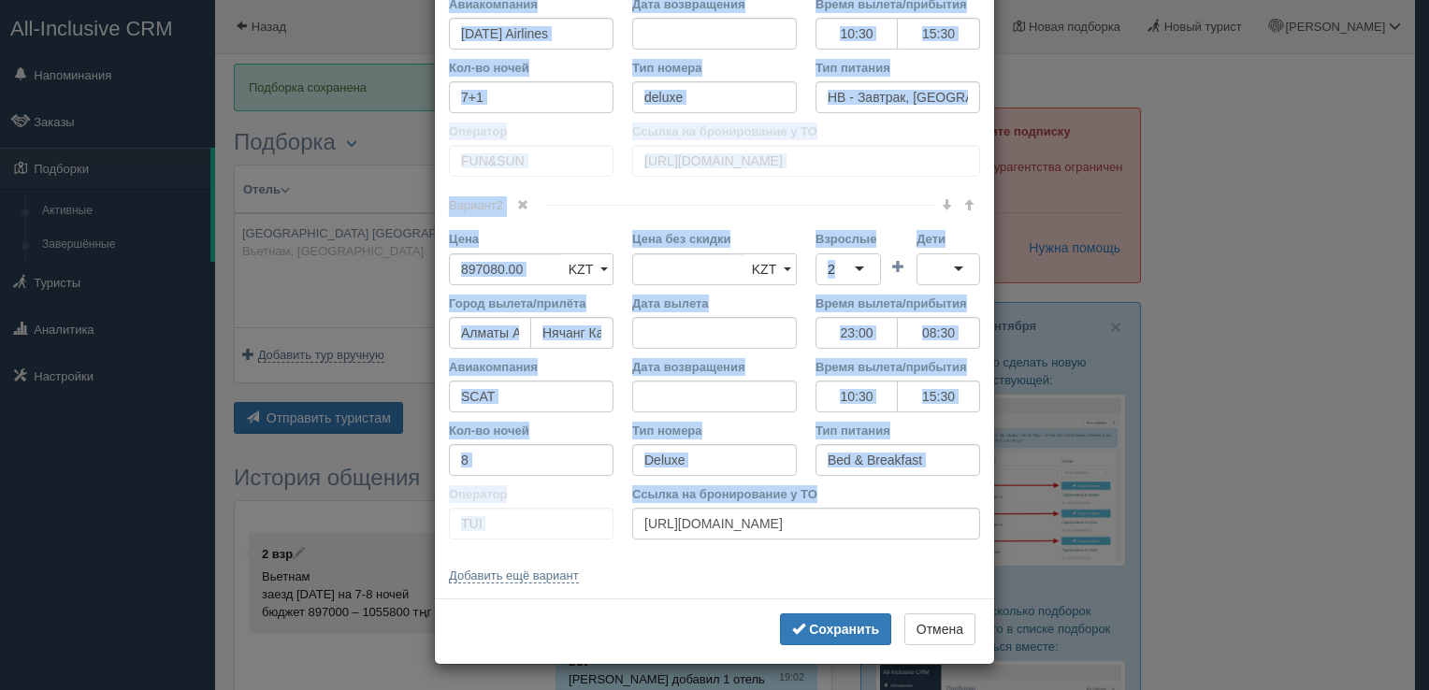
drag, startPoint x: 438, startPoint y: 99, endPoint x: 885, endPoint y: 503, distance: 602.5
copy div "Loremips dolor Sitame co adipi eli seddoei Temp incid (utlabo et dolorema) Al e…"
